Goal: Transaction & Acquisition: Obtain resource

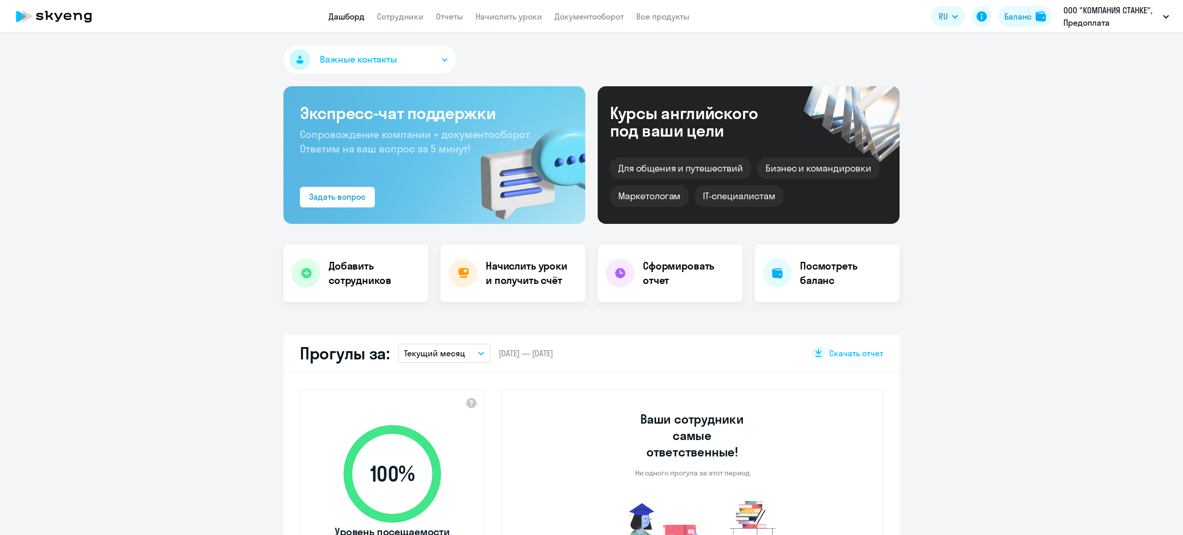
select select "30"
click at [497, 267] on h4 "Начислить уроки и получить счёт" at bounding box center [530, 273] width 89 height 29
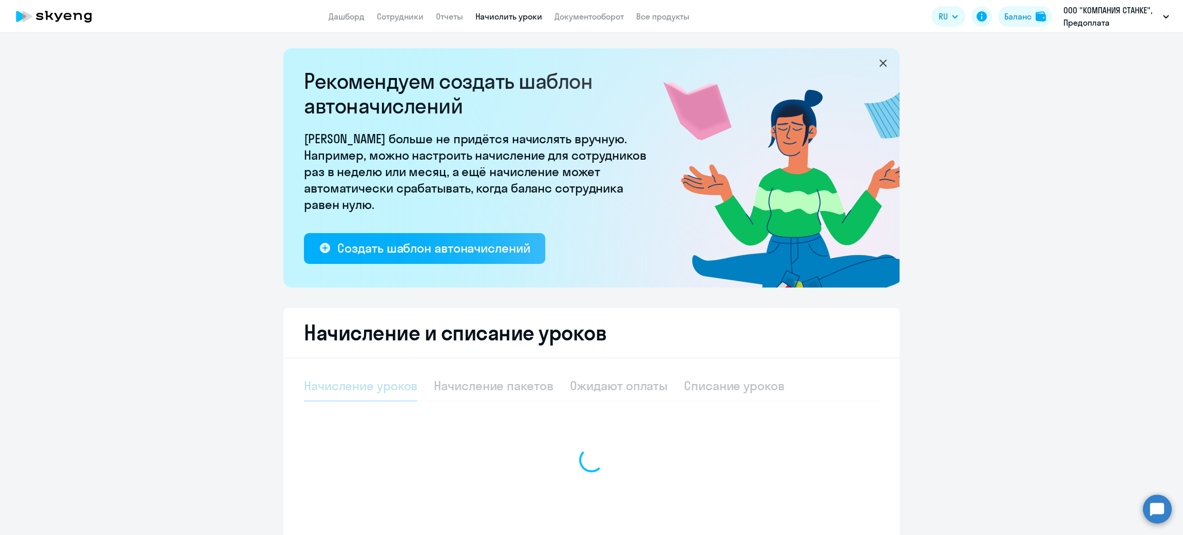
select select "10"
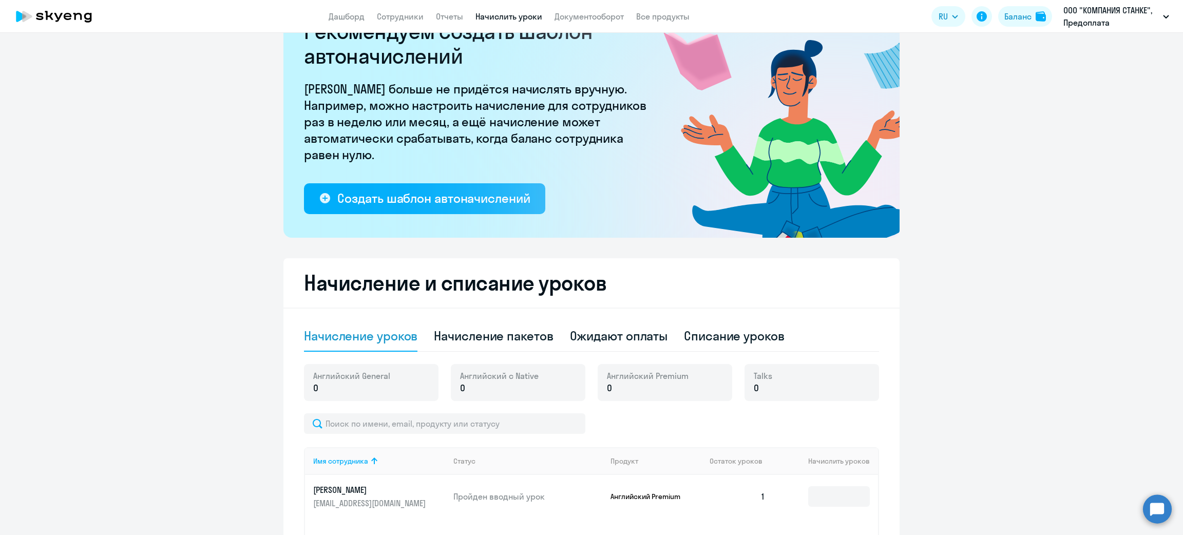
scroll to position [77, 0]
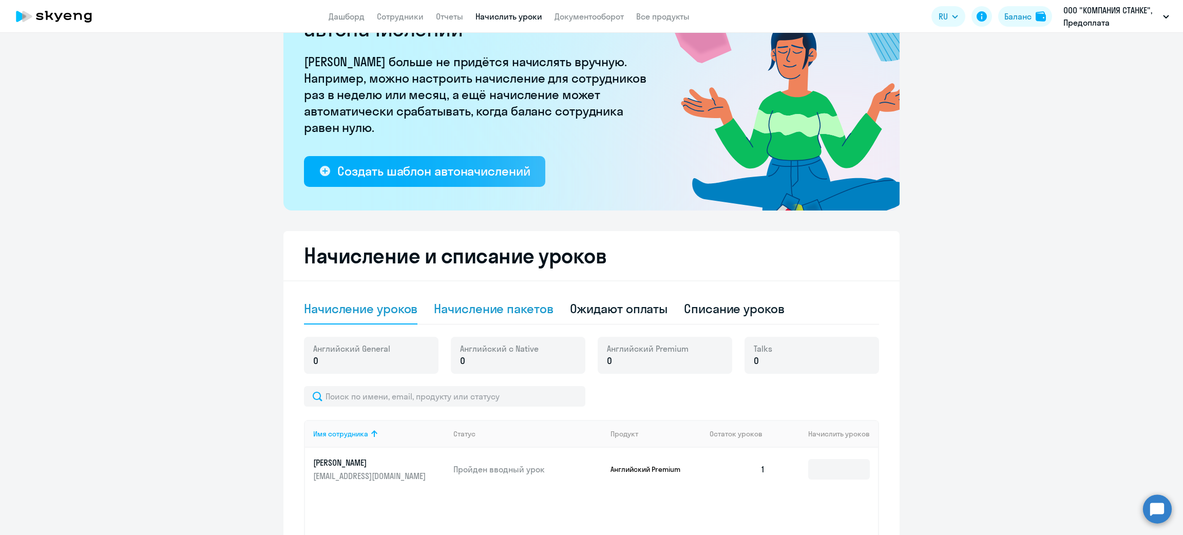
click at [506, 308] on div "Начисление пакетов" at bounding box center [493, 308] width 119 height 16
select select "10"
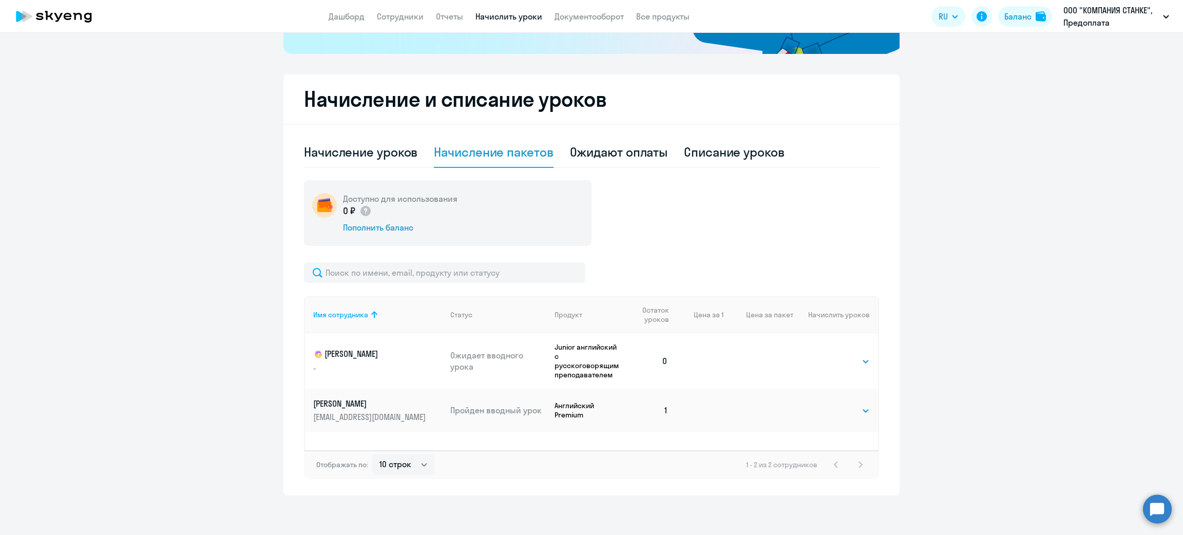
scroll to position [235, 0]
click at [838, 361] on select "Выбрать 4 8 16 32 64 96 128" at bounding box center [849, 360] width 42 height 12
select select "8"
click at [828, 354] on select "Выбрать 4 8 16 32 64 96 128" at bounding box center [849, 360] width 42 height 12
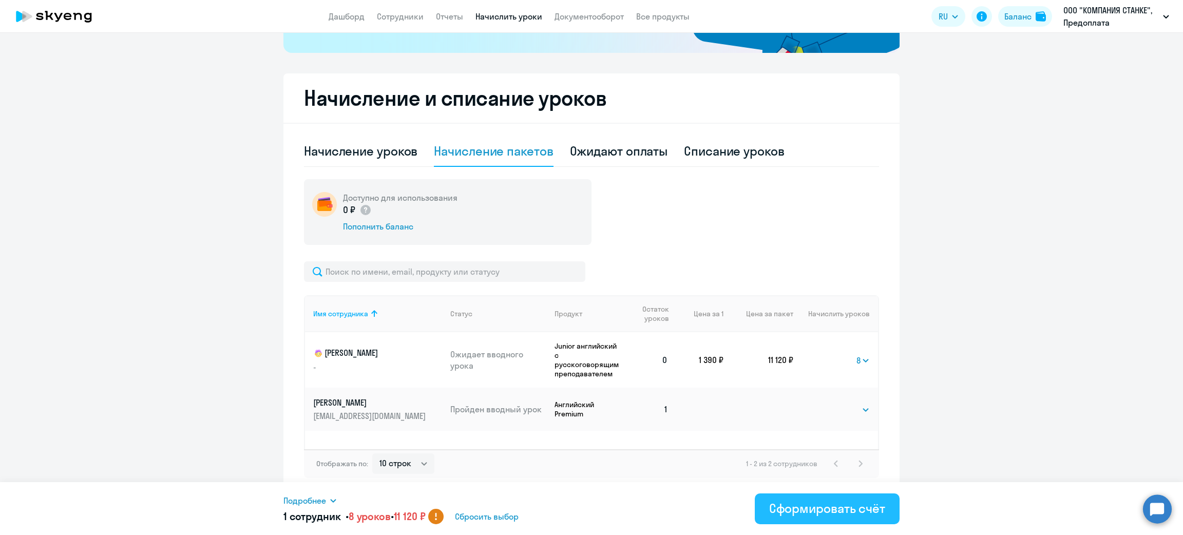
click at [814, 509] on div "Сформировать счёт" at bounding box center [827, 508] width 116 height 16
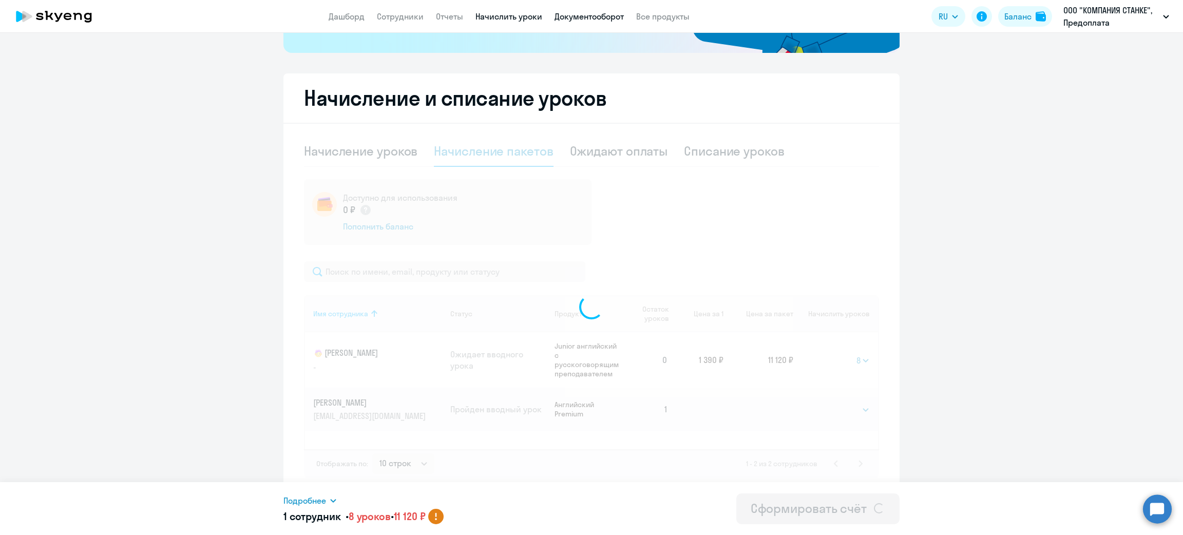
click at [600, 14] on link "Документооборот" at bounding box center [588, 16] width 69 height 10
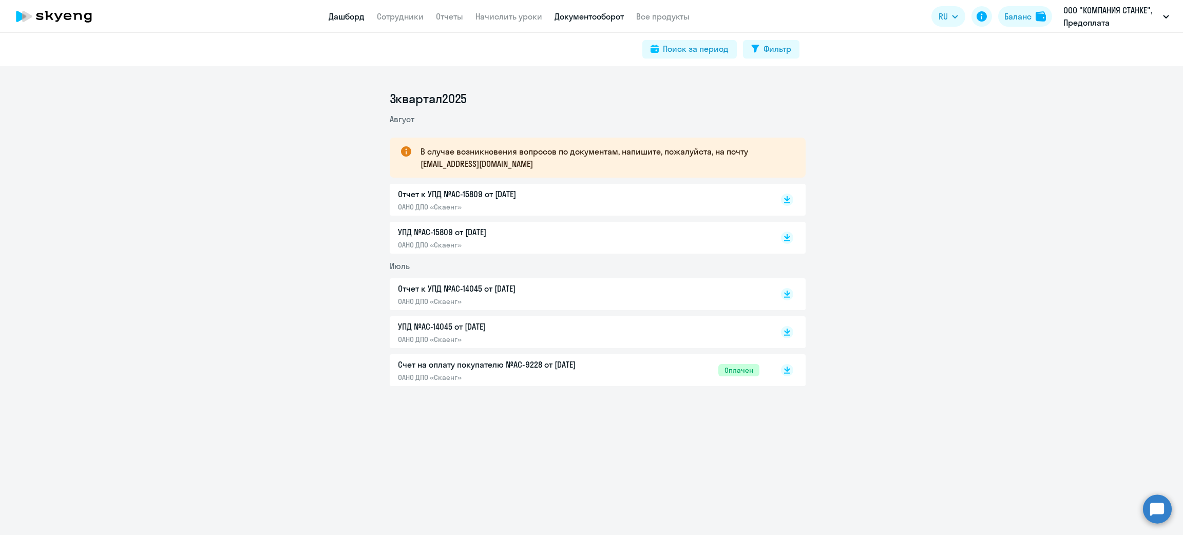
click at [350, 17] on link "Дашборд" at bounding box center [347, 16] width 36 height 10
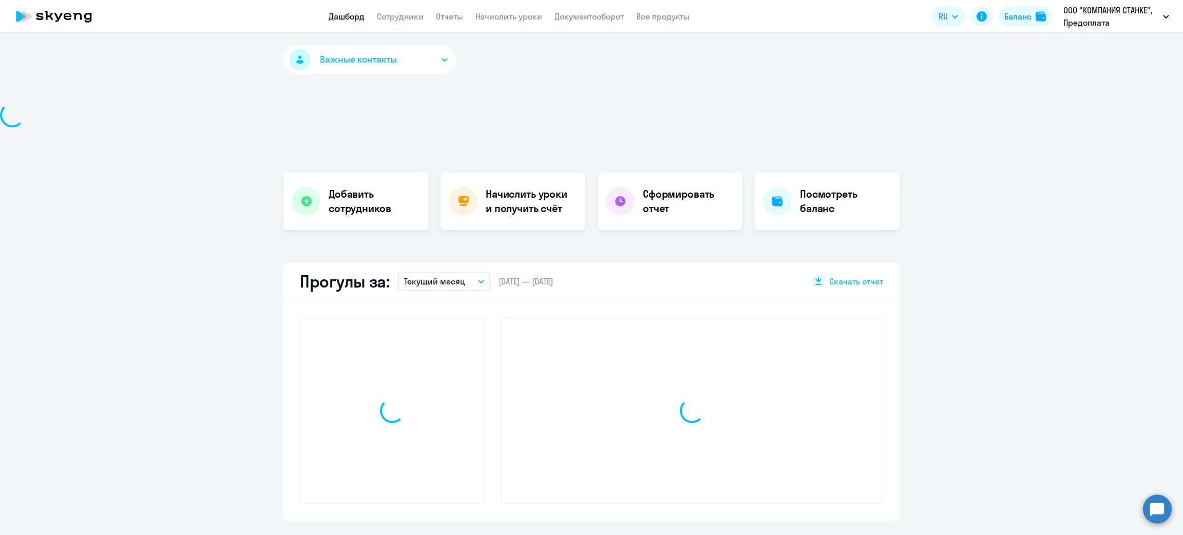
select select "30"
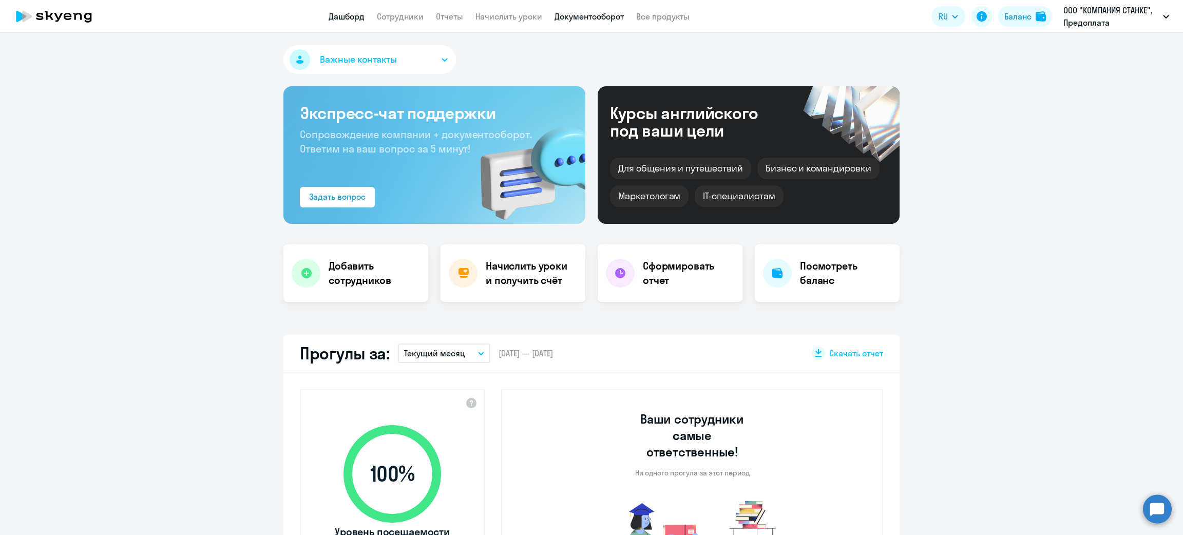
click at [578, 17] on link "Документооборот" at bounding box center [588, 16] width 69 height 10
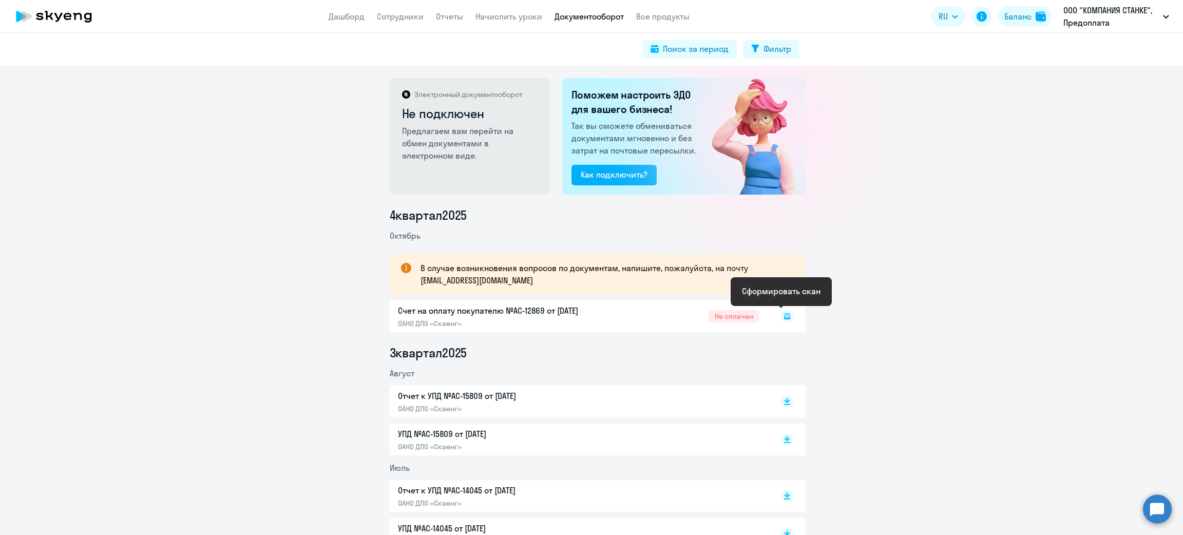
click at [784, 320] on rect at bounding box center [787, 316] width 12 height 12
click at [774, 314] on div at bounding box center [776, 316] width 34 height 24
click at [781, 314] on rect at bounding box center [787, 316] width 12 height 12
click at [781, 315] on rect at bounding box center [787, 316] width 12 height 12
click at [784, 315] on icon at bounding box center [787, 316] width 6 height 6
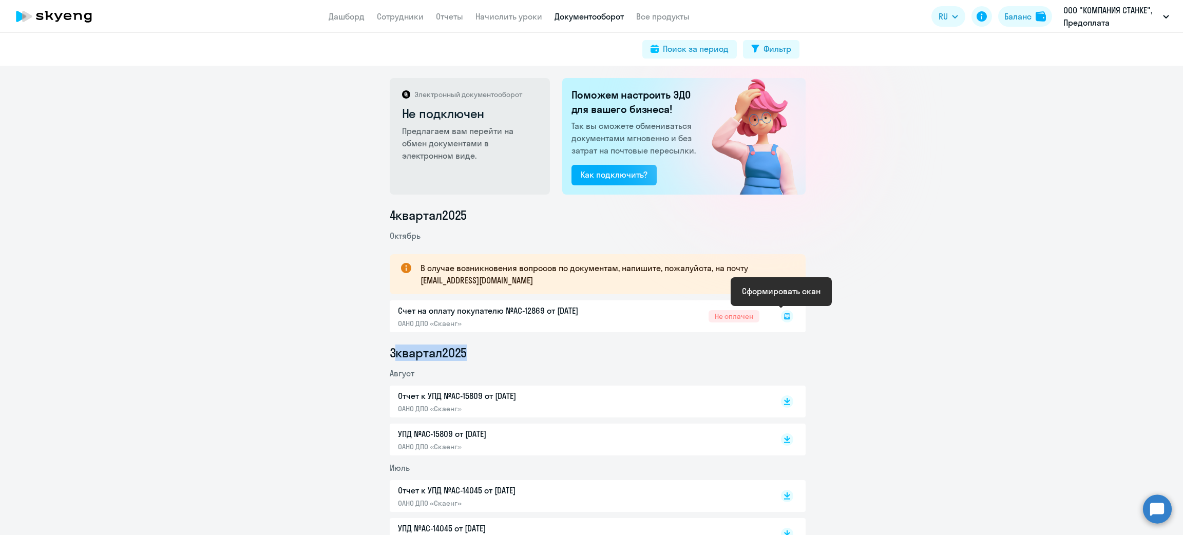
click at [784, 315] on icon at bounding box center [787, 316] width 6 height 6
click at [781, 315] on rect at bounding box center [787, 316] width 12 height 12
click at [781, 316] on rect at bounding box center [787, 316] width 12 height 12
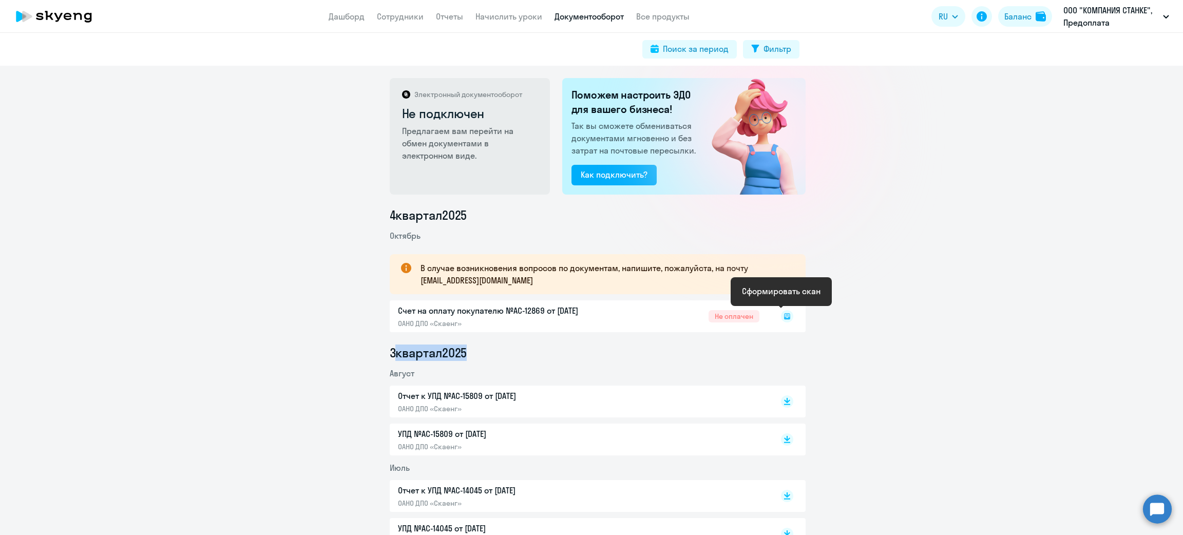
click at [781, 316] on rect at bounding box center [787, 316] width 12 height 12
click at [781, 317] on icon at bounding box center [787, 316] width 12 height 12
click at [781, 318] on icon at bounding box center [787, 316] width 12 height 12
drag, startPoint x: 780, startPoint y: 319, endPoint x: 776, endPoint y: 312, distance: 8.1
click at [784, 318] on icon at bounding box center [787, 316] width 6 height 6
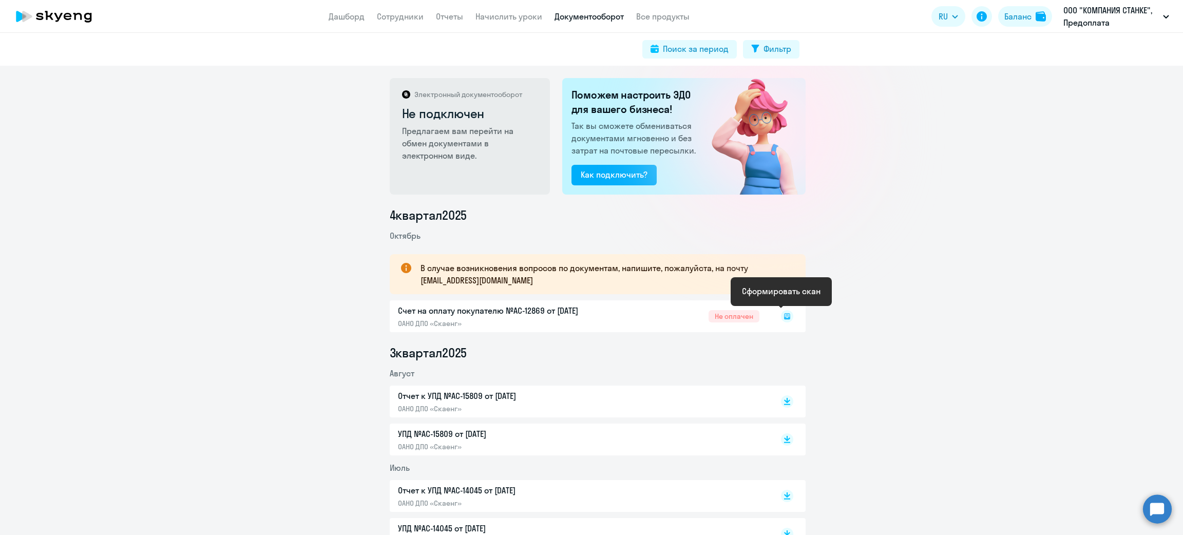
click at [781, 312] on icon at bounding box center [787, 316] width 12 height 12
click at [781, 314] on icon at bounding box center [787, 316] width 12 height 12
click at [781, 320] on icon at bounding box center [787, 316] width 12 height 12
click at [782, 317] on icon at bounding box center [787, 316] width 12 height 12
click at [782, 316] on rect at bounding box center [787, 316] width 12 height 12
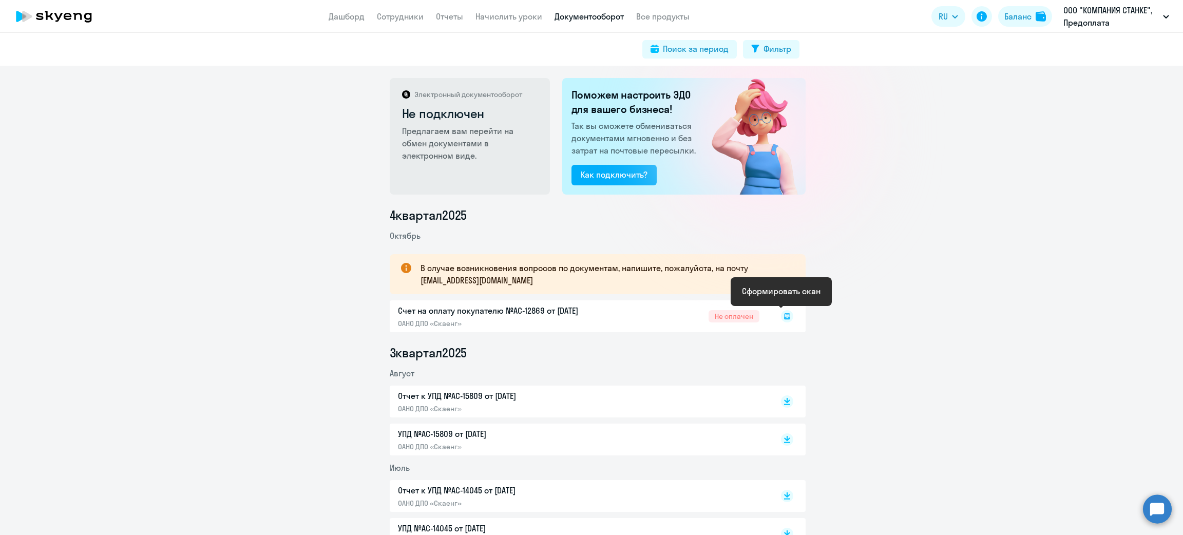
click at [781, 313] on icon at bounding box center [787, 316] width 12 height 12
click at [784, 313] on icon at bounding box center [787, 316] width 6 height 6
click at [781, 312] on rect at bounding box center [787, 316] width 12 height 12
click at [782, 315] on icon at bounding box center [787, 316] width 12 height 12
click at [783, 316] on icon at bounding box center [787, 316] width 12 height 12
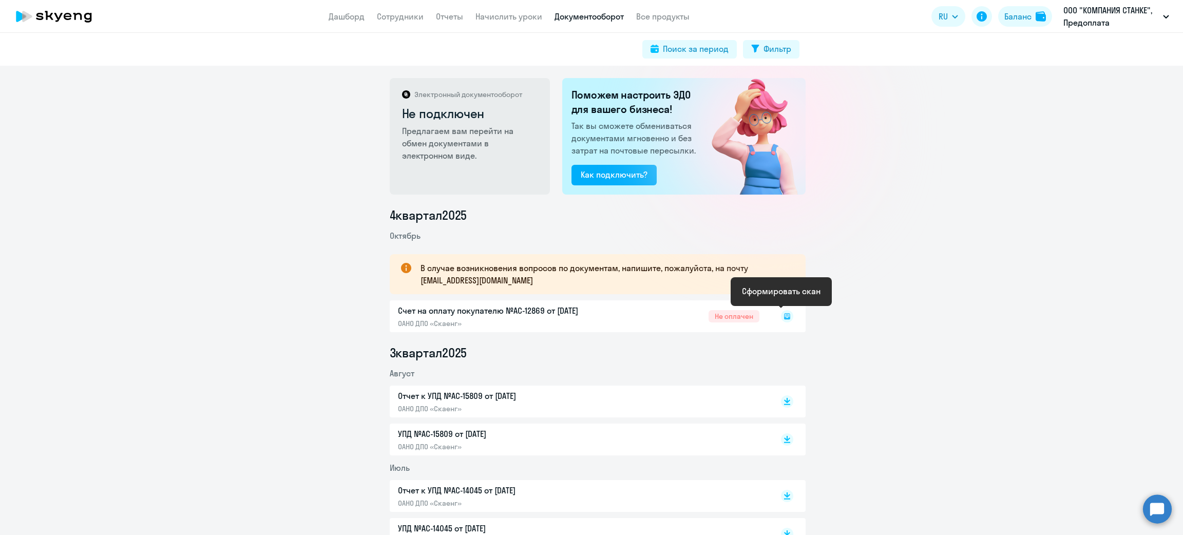
click at [781, 315] on icon at bounding box center [787, 316] width 12 height 12
click at [781, 314] on icon at bounding box center [787, 316] width 12 height 12
click at [781, 314] on rect at bounding box center [787, 316] width 12 height 12
click at [781, 316] on rect at bounding box center [787, 316] width 12 height 12
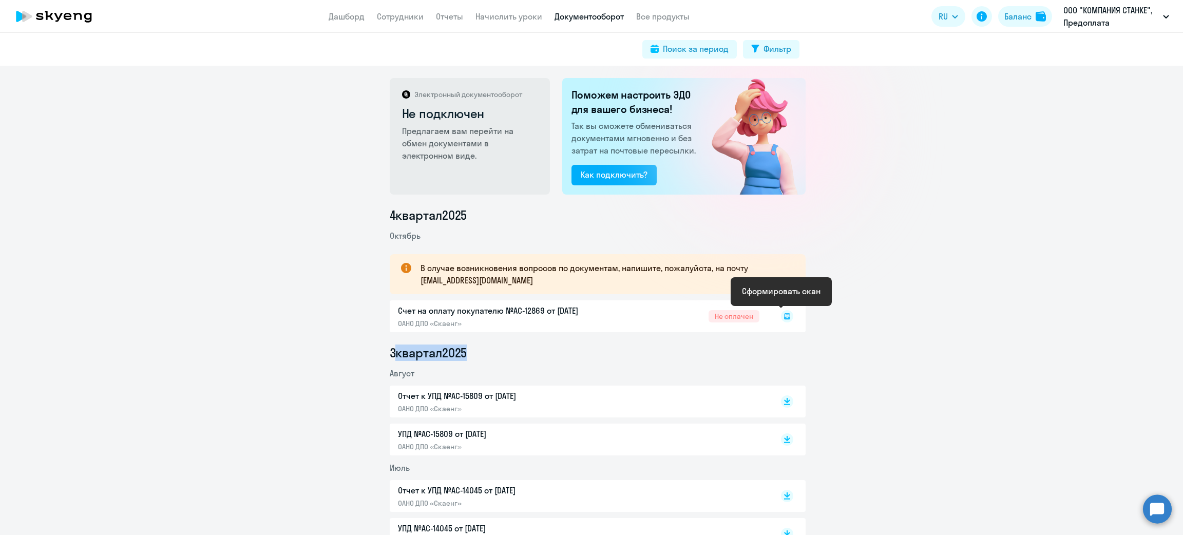
click at [781, 317] on rect at bounding box center [787, 316] width 12 height 12
click at [781, 316] on rect at bounding box center [787, 316] width 12 height 12
click at [740, 294] on div "Сформировать скан" at bounding box center [781, 291] width 101 height 29
click at [781, 317] on icon at bounding box center [787, 316] width 12 height 12
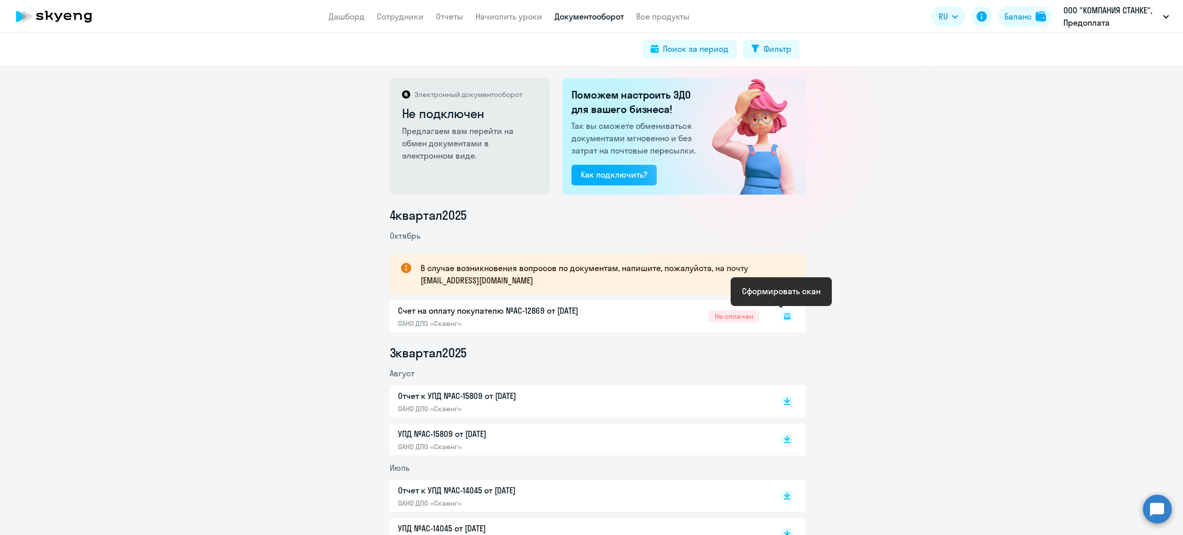
click at [781, 316] on rect at bounding box center [787, 316] width 12 height 12
click at [781, 315] on rect at bounding box center [787, 316] width 12 height 12
click at [785, 314] on icon at bounding box center [786, 314] width 3 height 1
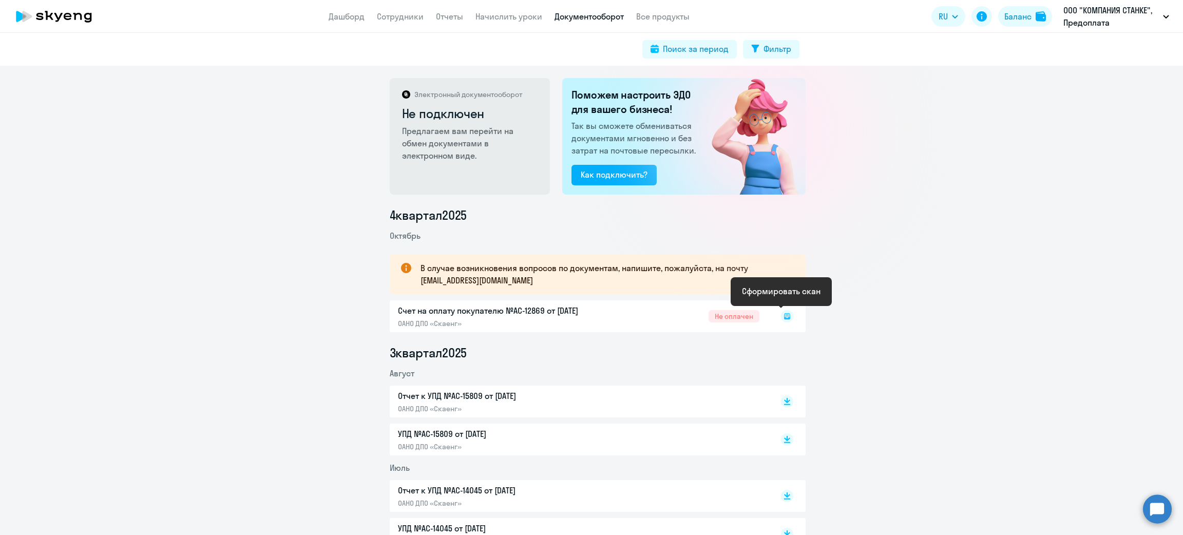
click at [785, 314] on icon at bounding box center [786, 314] width 3 height 1
drag, startPoint x: 781, startPoint y: 314, endPoint x: 1031, endPoint y: 397, distance: 263.8
click at [1033, 398] on div "4 квартал 2025 Октябрь В случае возникновения вопросов по документам, напишите,…" at bounding box center [597, 397] width 1171 height 381
click at [784, 319] on icon at bounding box center [787, 316] width 6 height 6
click at [784, 318] on icon at bounding box center [787, 316] width 6 height 6
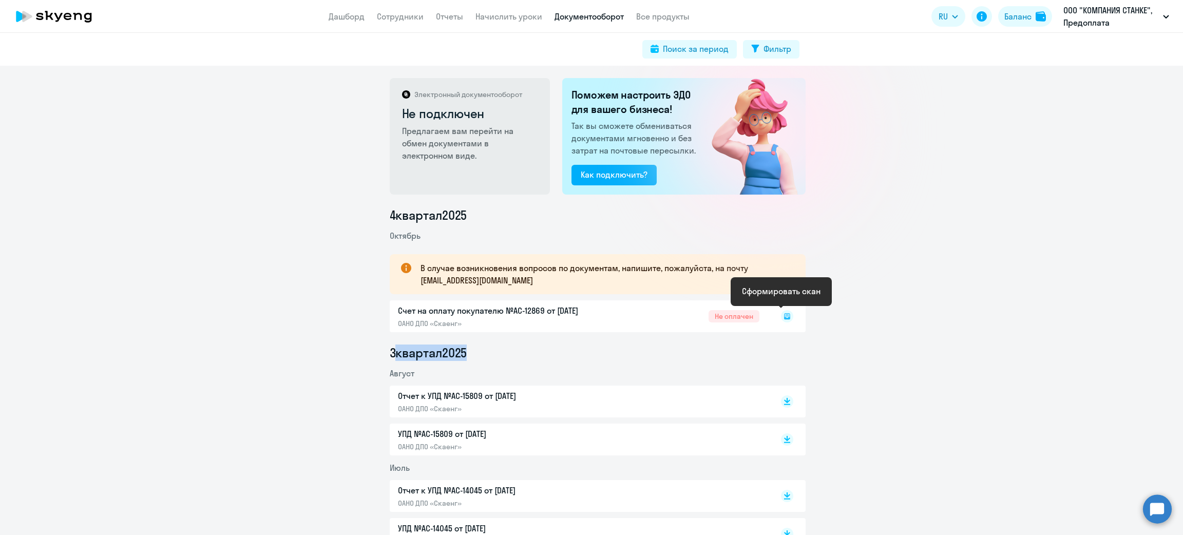
click at [784, 318] on icon at bounding box center [787, 316] width 6 height 6
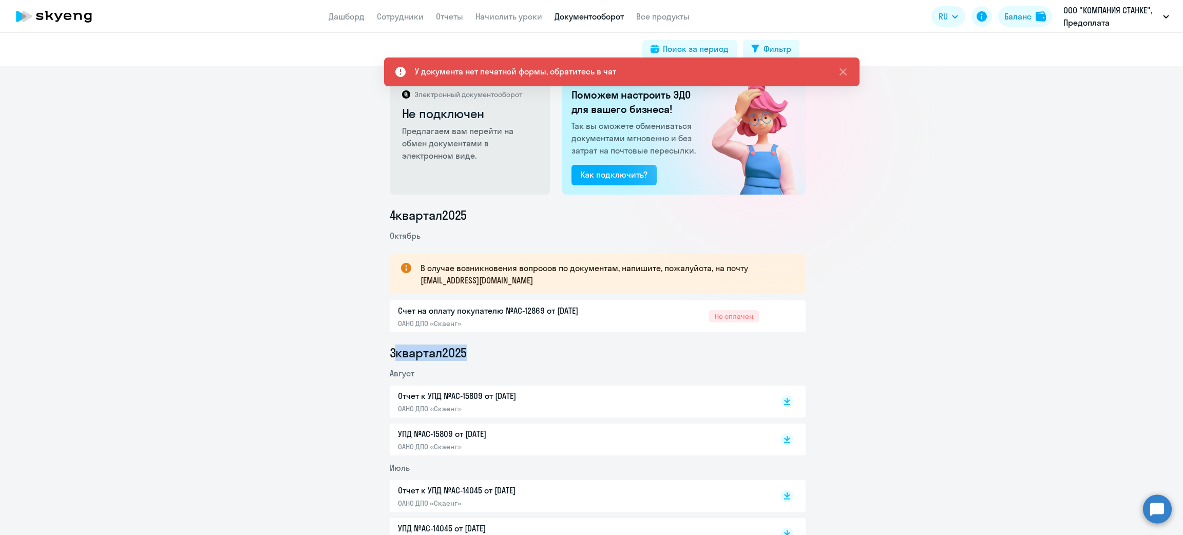
click at [780, 317] on div at bounding box center [776, 316] width 34 height 24
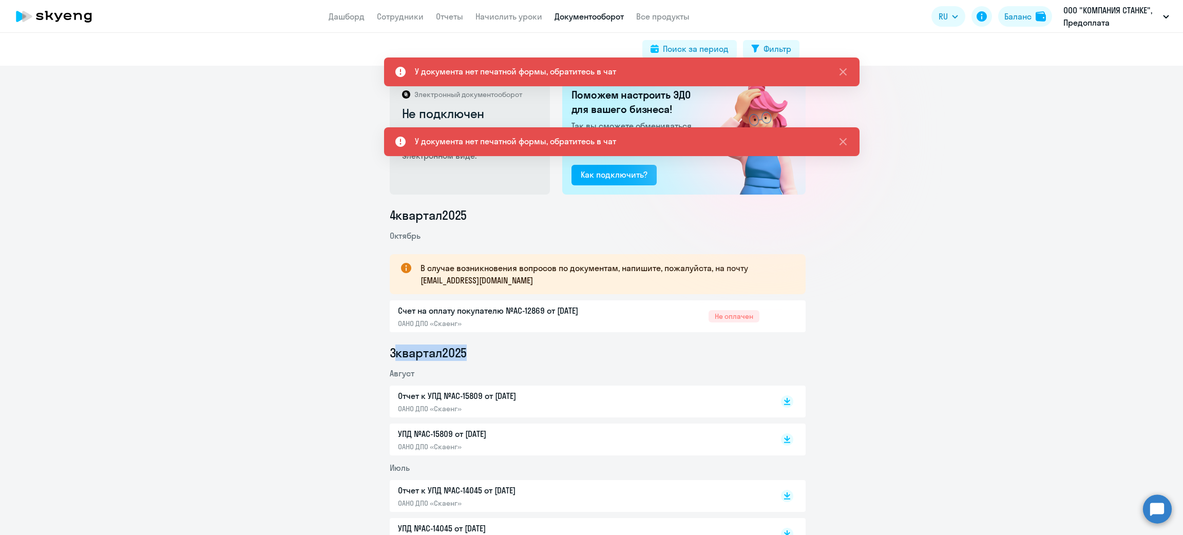
click at [780, 317] on div at bounding box center [776, 316] width 34 height 24
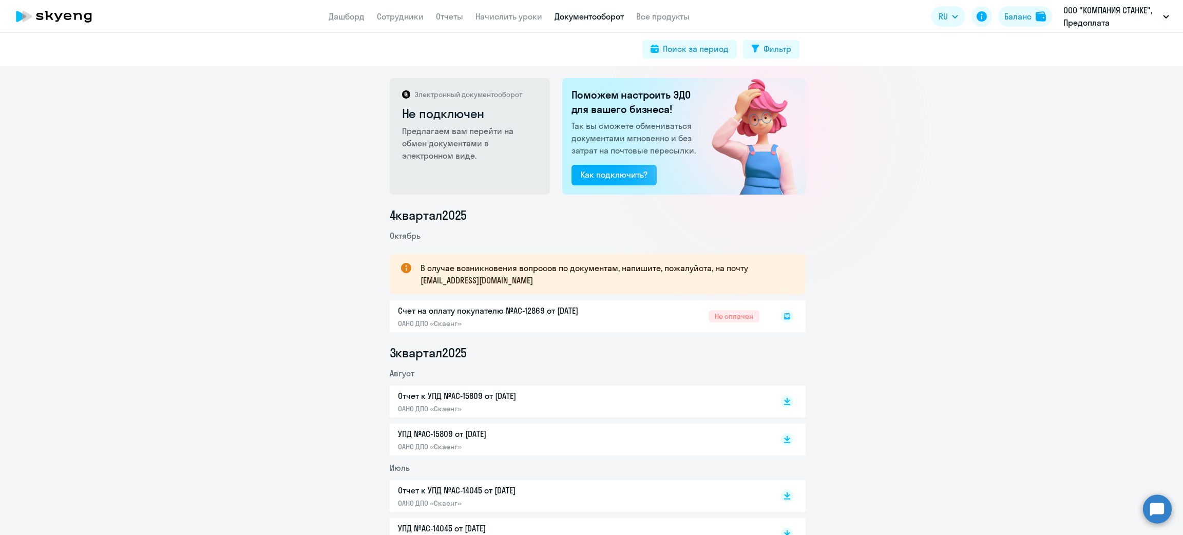
click at [783, 198] on div at bounding box center [765, 130] width 183 height 183
click at [784, 318] on icon at bounding box center [787, 316] width 6 height 6
click at [781, 318] on rect at bounding box center [787, 316] width 12 height 12
click at [784, 317] on icon at bounding box center [787, 316] width 6 height 6
click at [779, 317] on div at bounding box center [776, 316] width 34 height 24
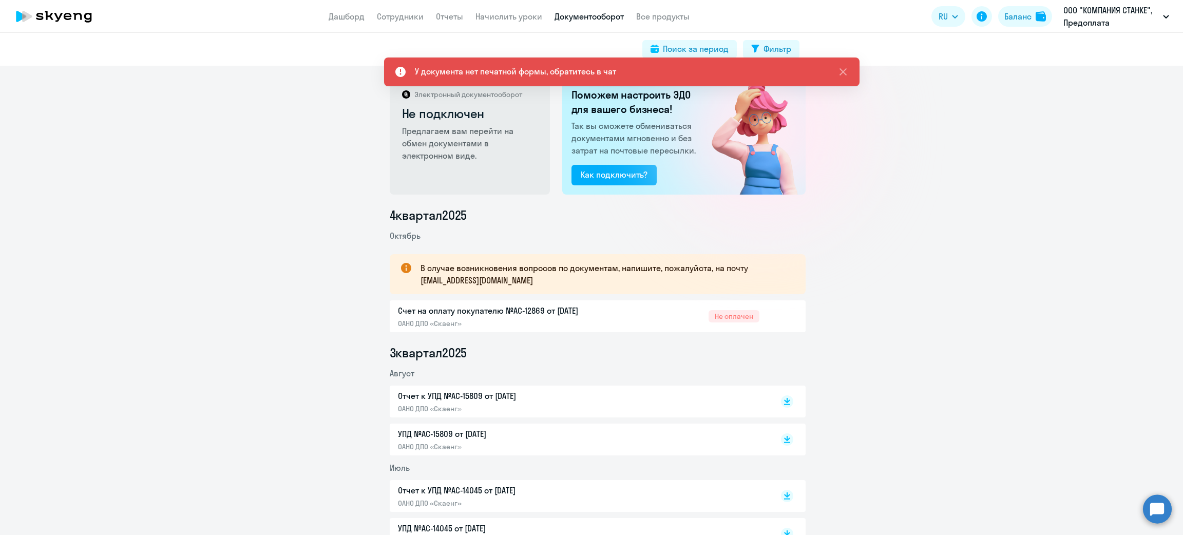
click at [779, 317] on div at bounding box center [776, 316] width 34 height 24
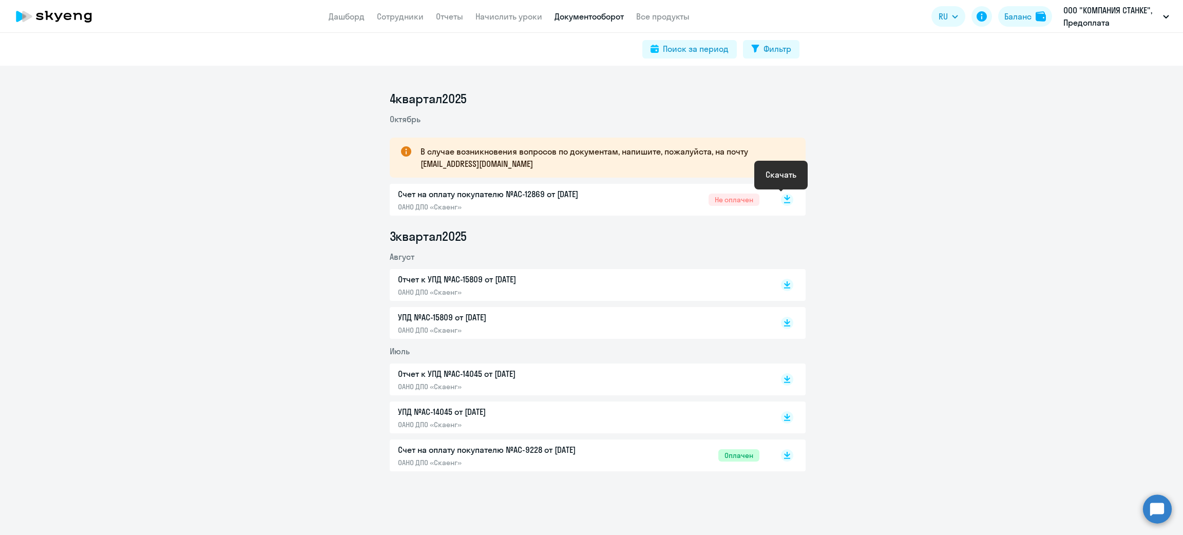
click at [781, 201] on rect at bounding box center [787, 200] width 12 height 12
